Goal: Find specific page/section: Find specific page/section

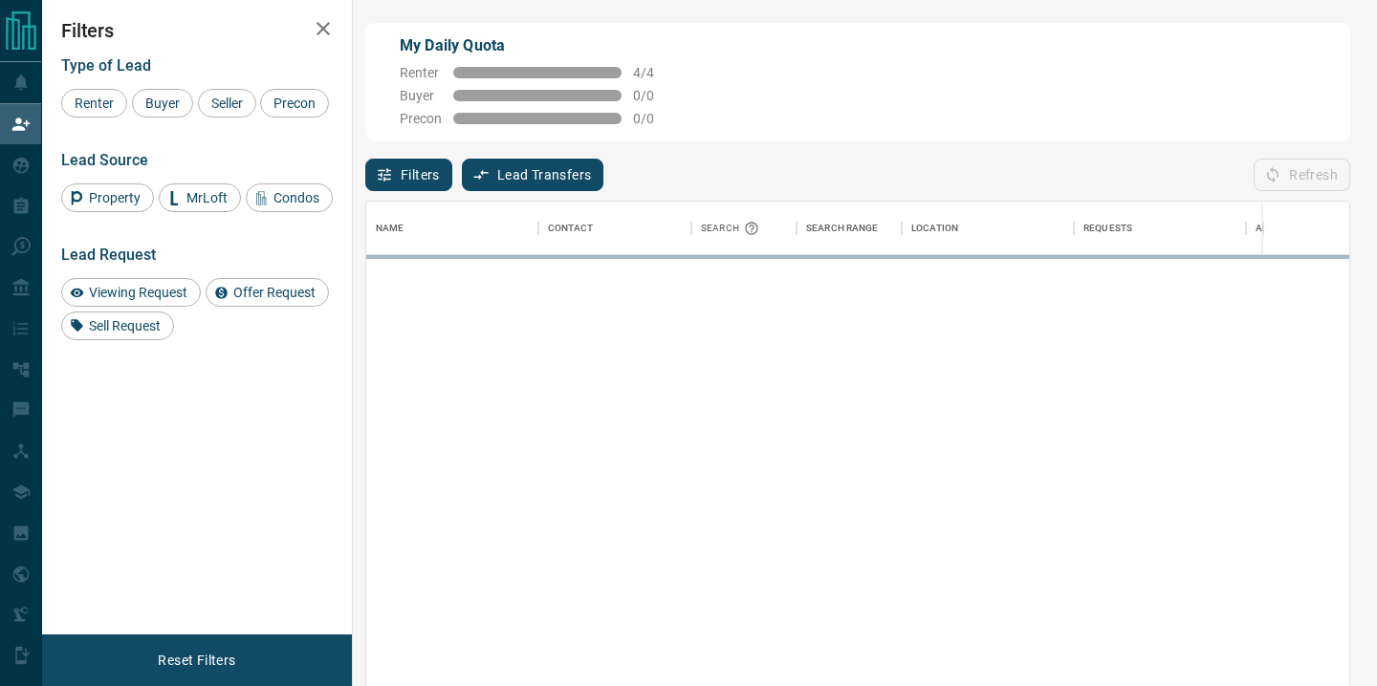
scroll to position [518, 983]
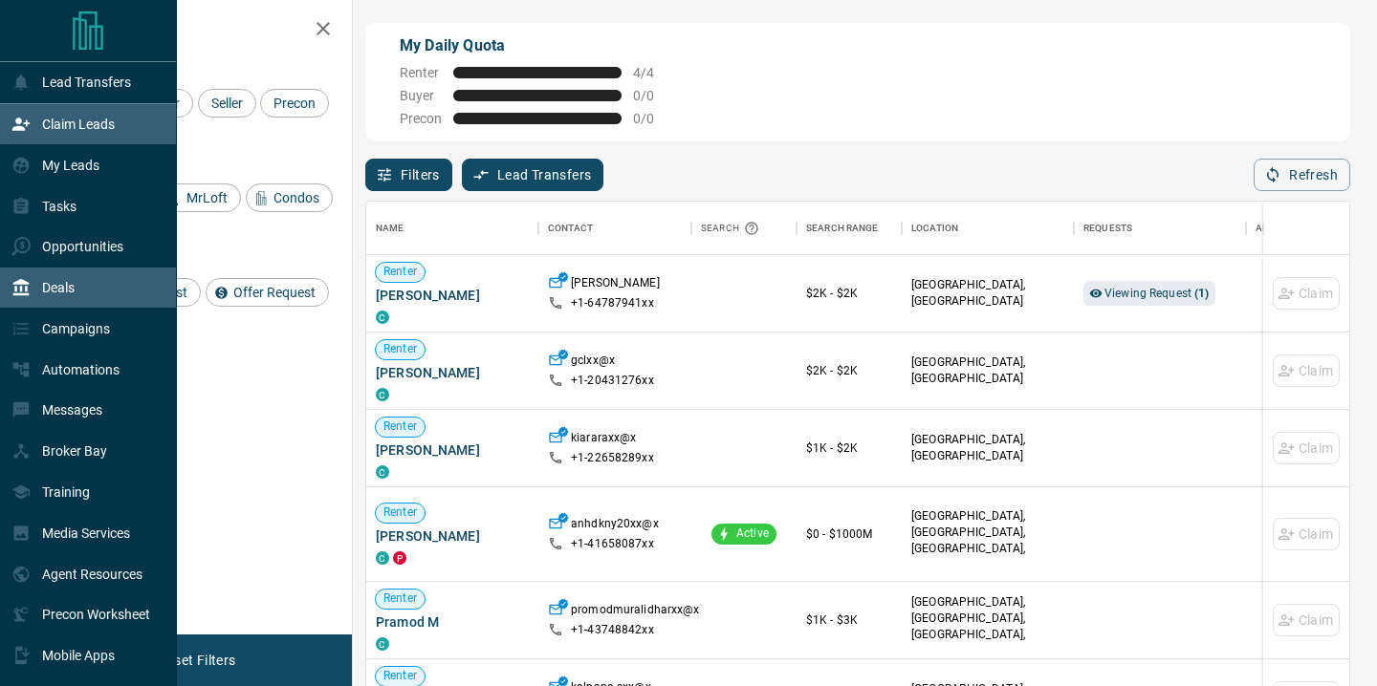
click at [73, 292] on p "Deals" at bounding box center [58, 287] width 33 height 15
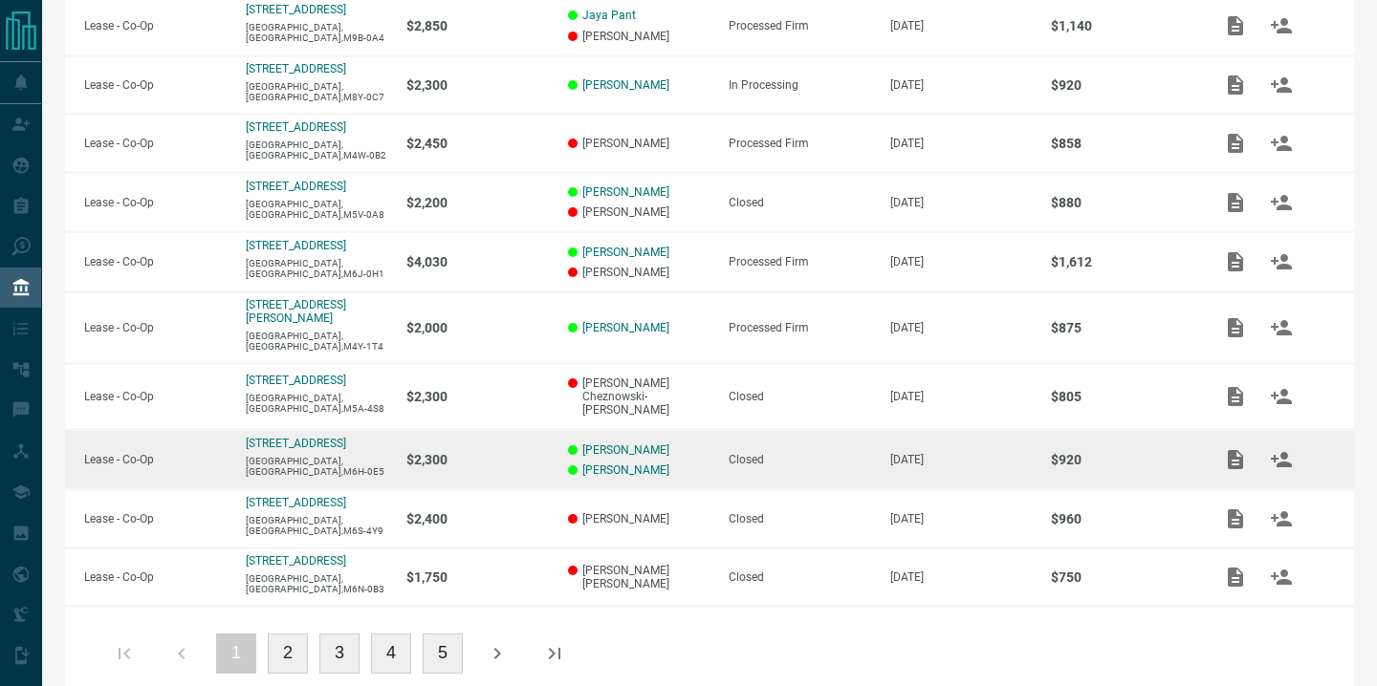
scroll to position [425, 0]
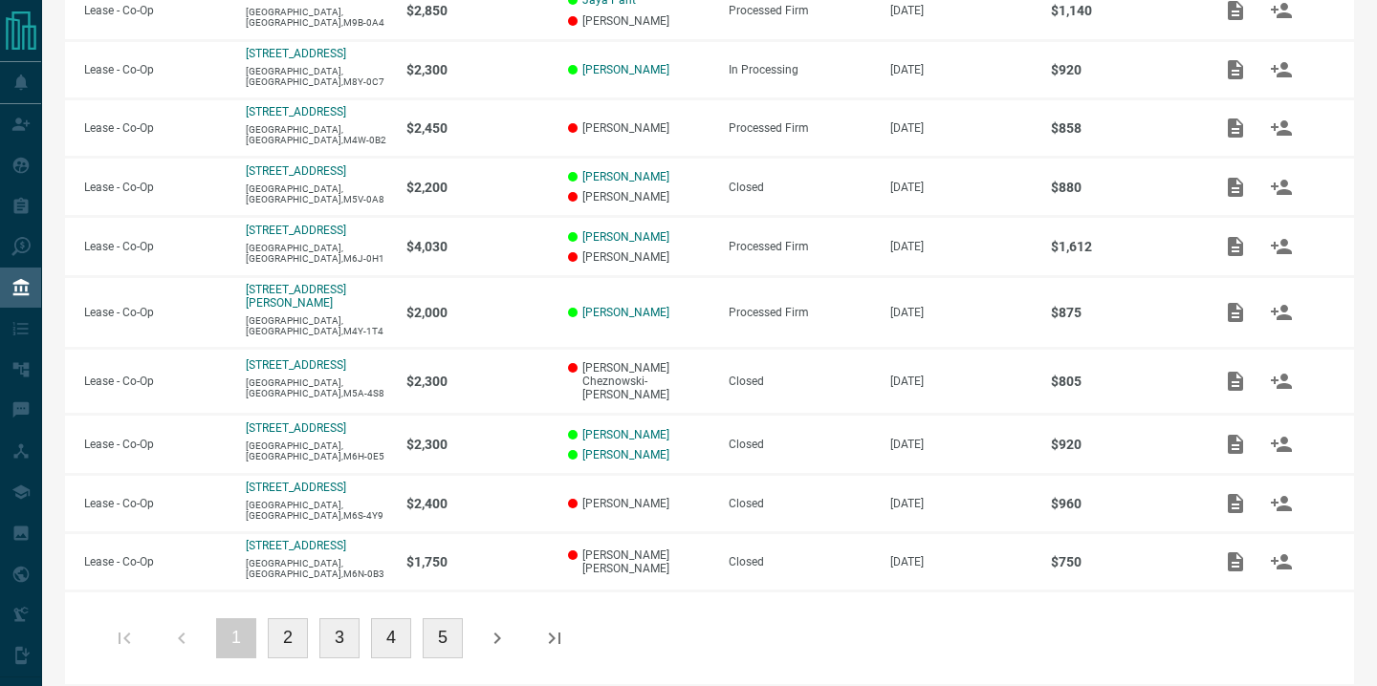
click at [290, 619] on button "2" at bounding box center [288, 639] width 40 height 40
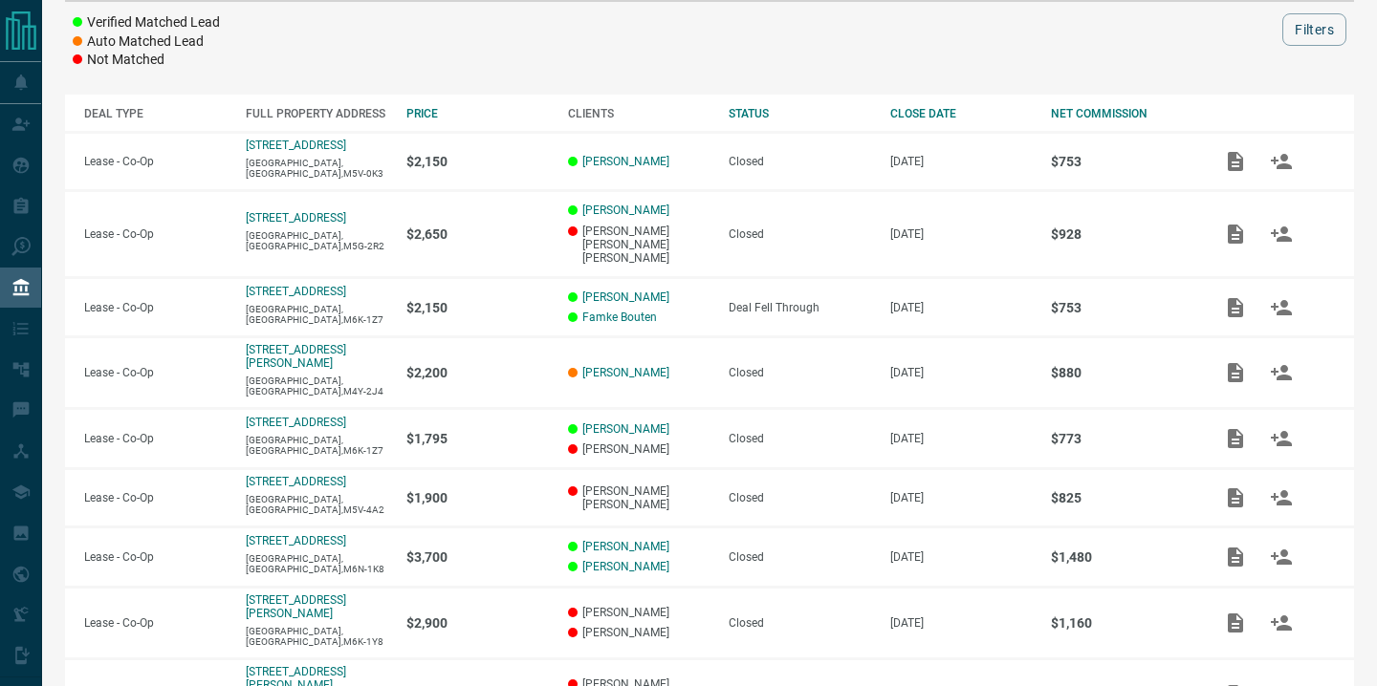
scroll to position [446, 0]
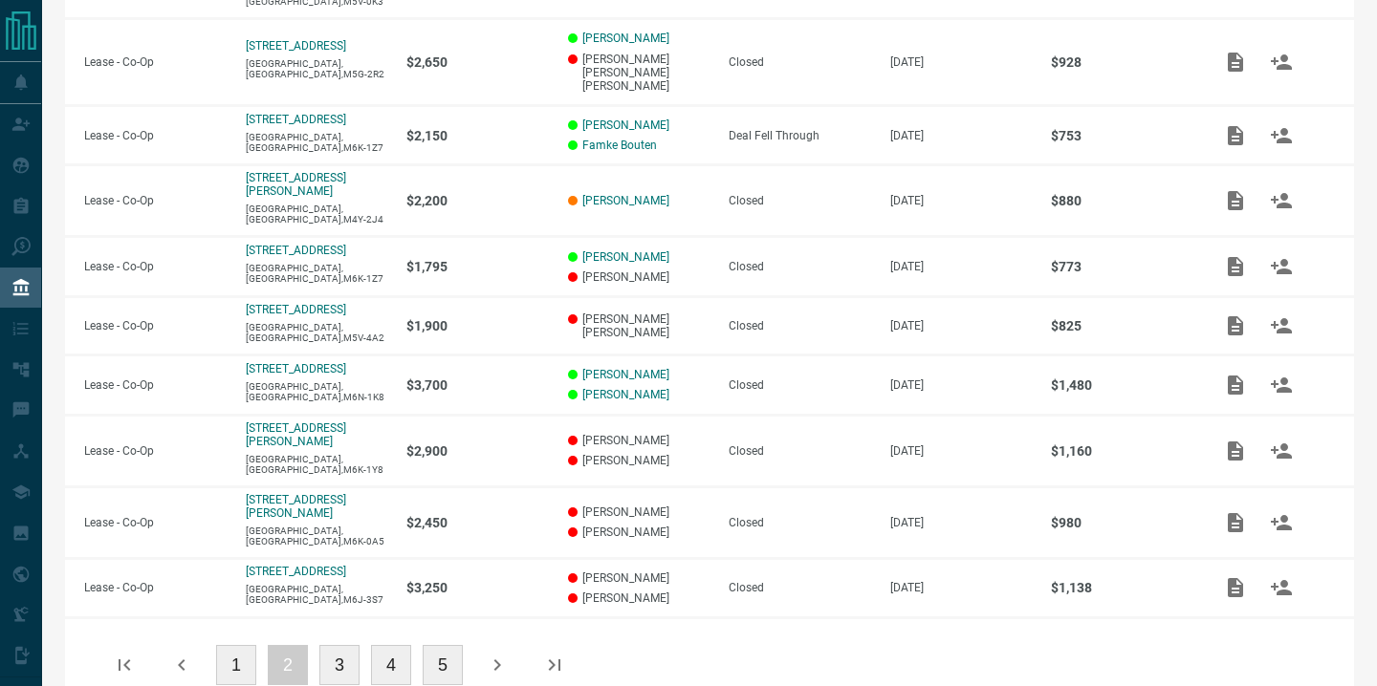
click at [294, 645] on button "2" at bounding box center [288, 665] width 40 height 40
click at [341, 645] on button "3" at bounding box center [339, 665] width 40 height 40
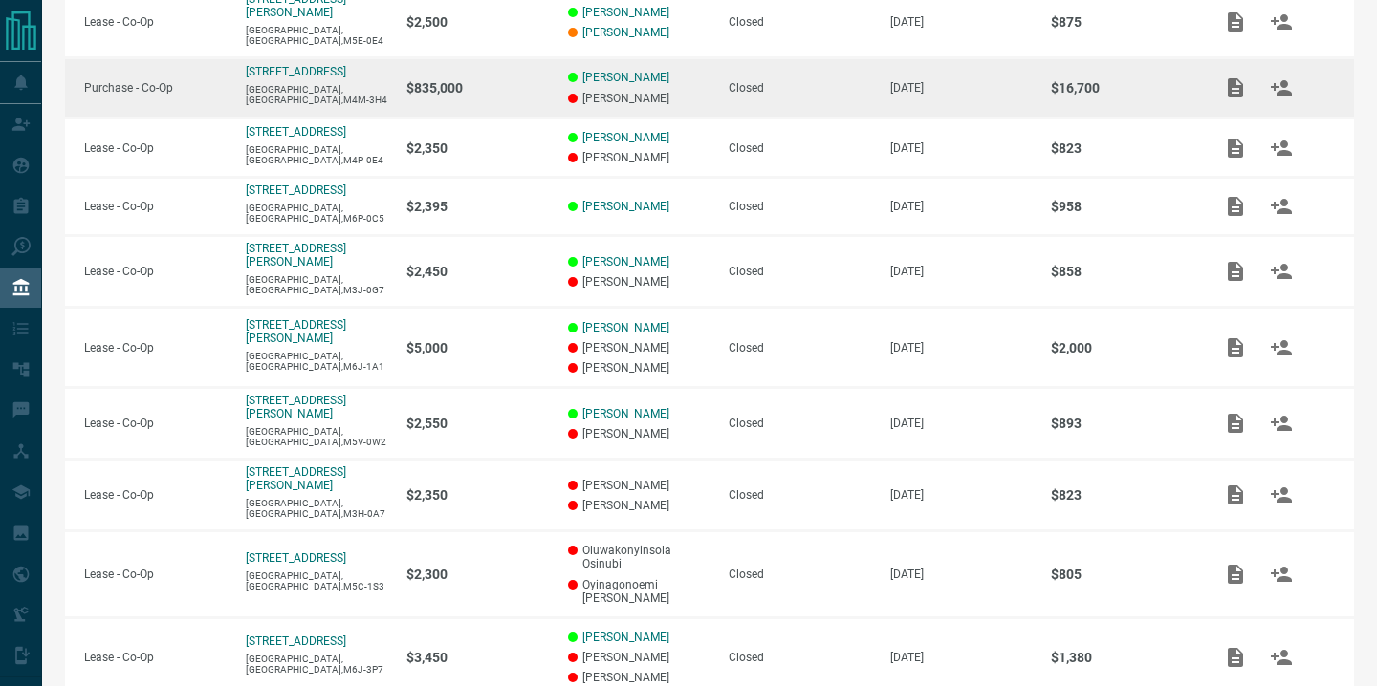
scroll to position [500, 0]
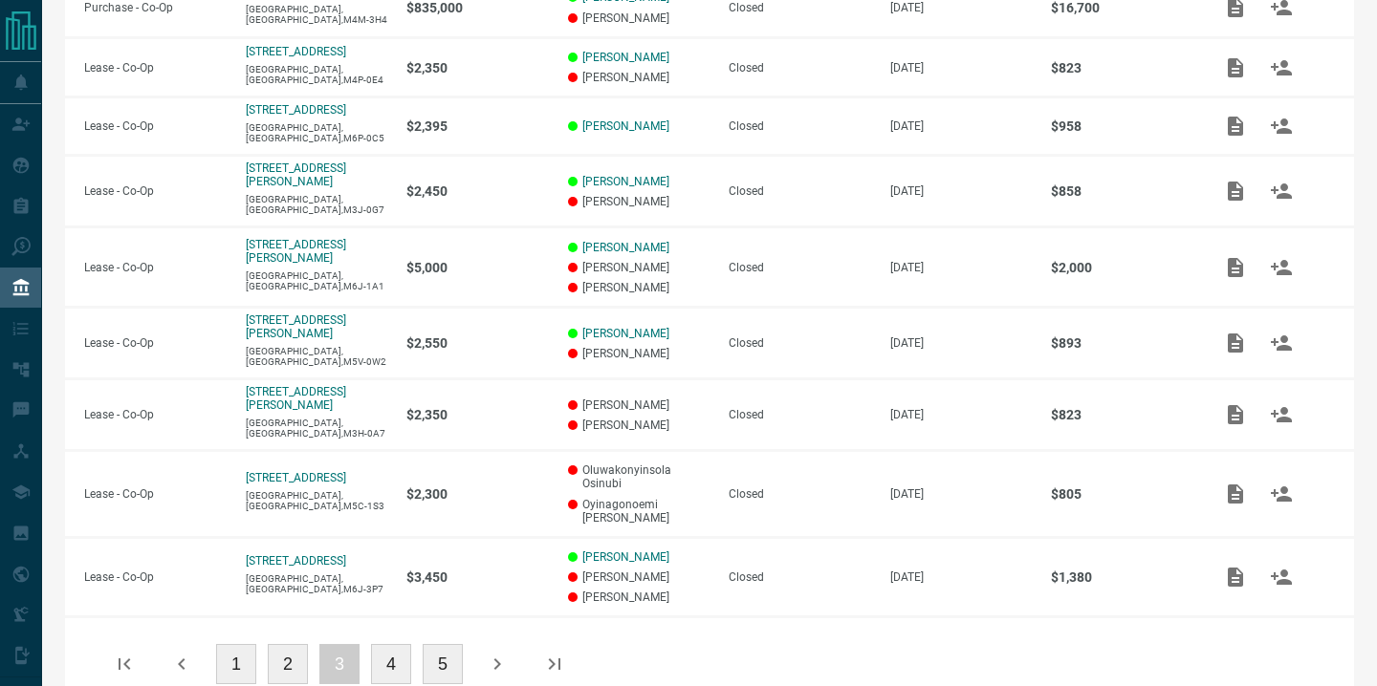
click at [231, 644] on button "1" at bounding box center [236, 664] width 40 height 40
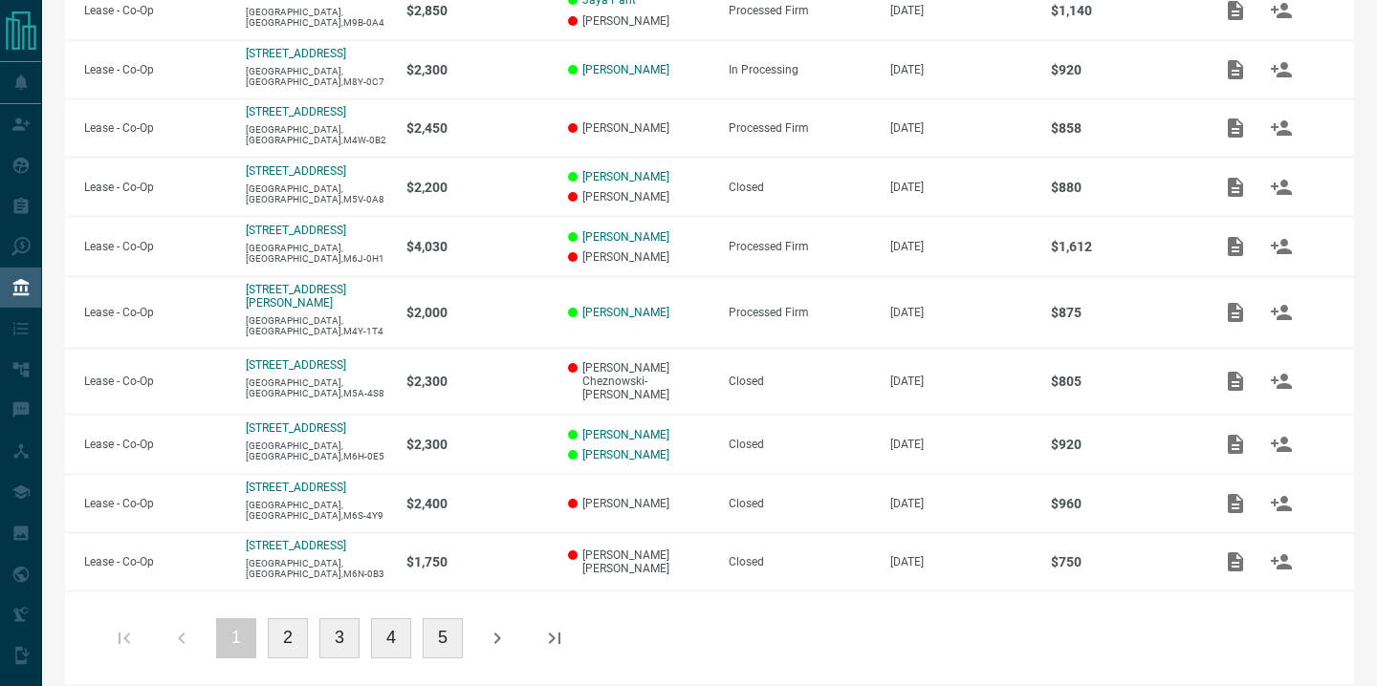
scroll to position [0, 0]
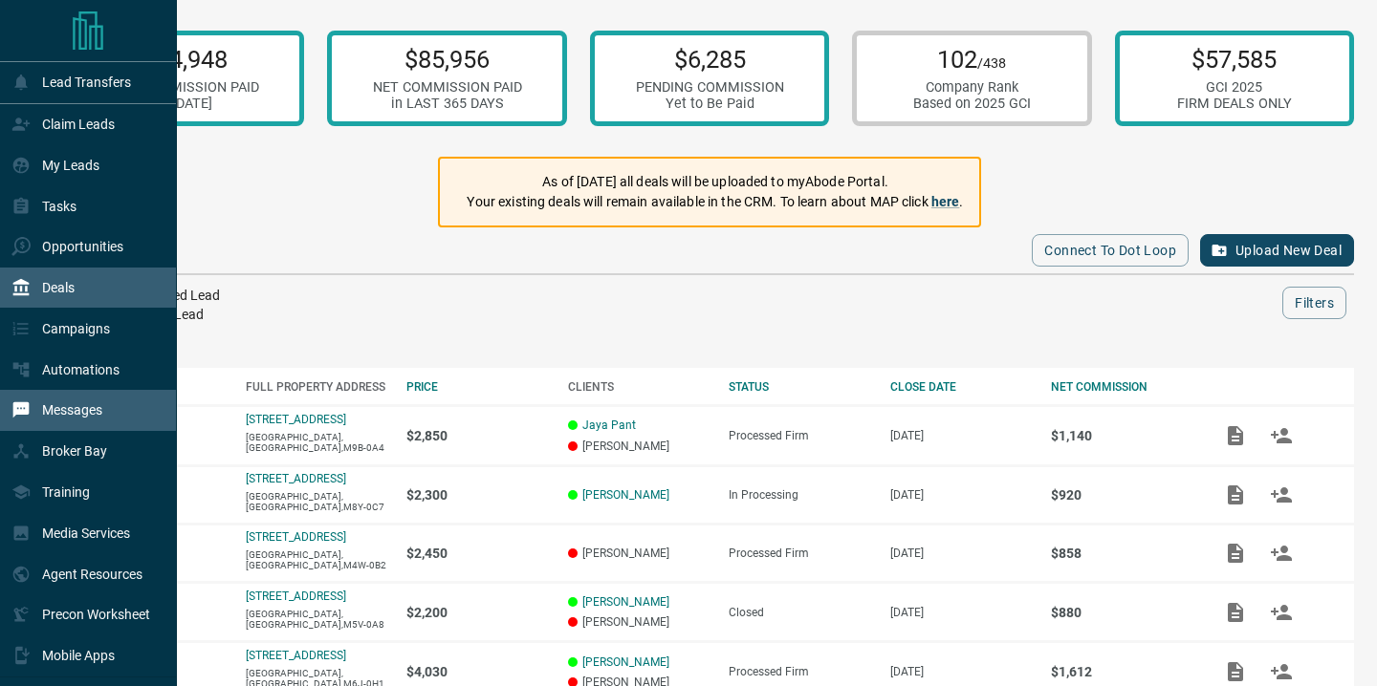
click at [77, 399] on div "Messages" at bounding box center [56, 411] width 91 height 32
